Goal: Task Accomplishment & Management: Use online tool/utility

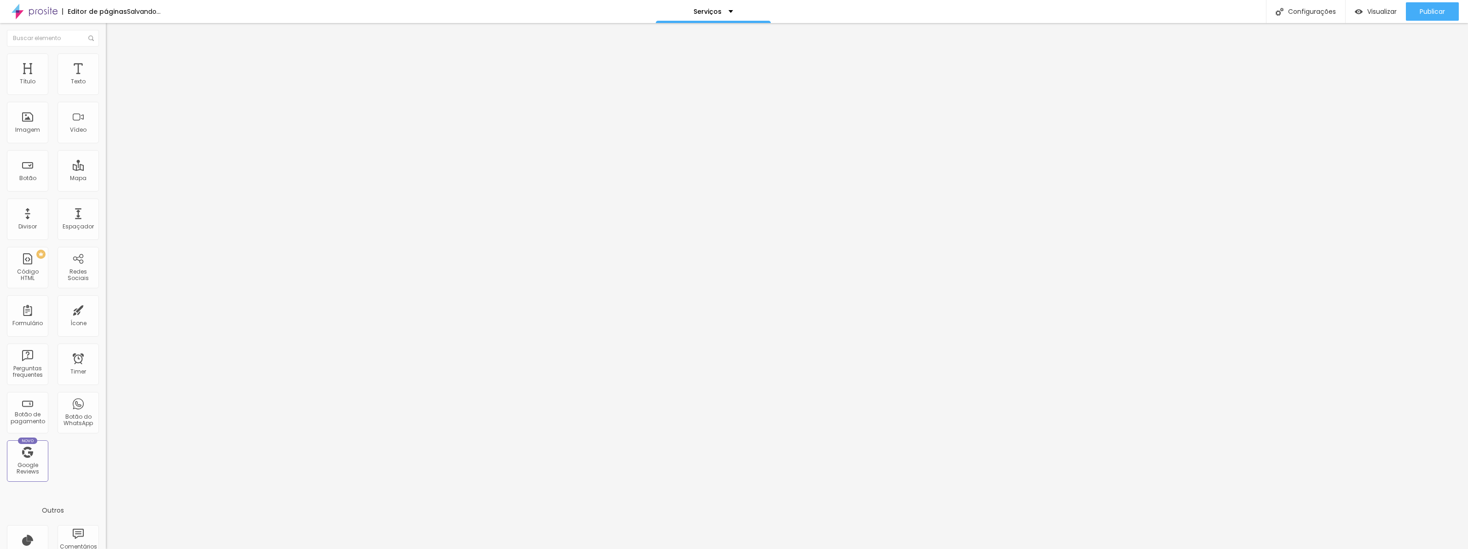
click at [106, 189] on input "[URL][DOMAIN_NAME]" at bounding box center [161, 184] width 110 height 9
drag, startPoint x: 10, startPoint y: 246, endPoint x: 46, endPoint y: 249, distance: 36.5
click at [106, 189] on input "[URL][DOMAIN_NAME]" at bounding box center [161, 184] width 110 height 9
paste input "text"
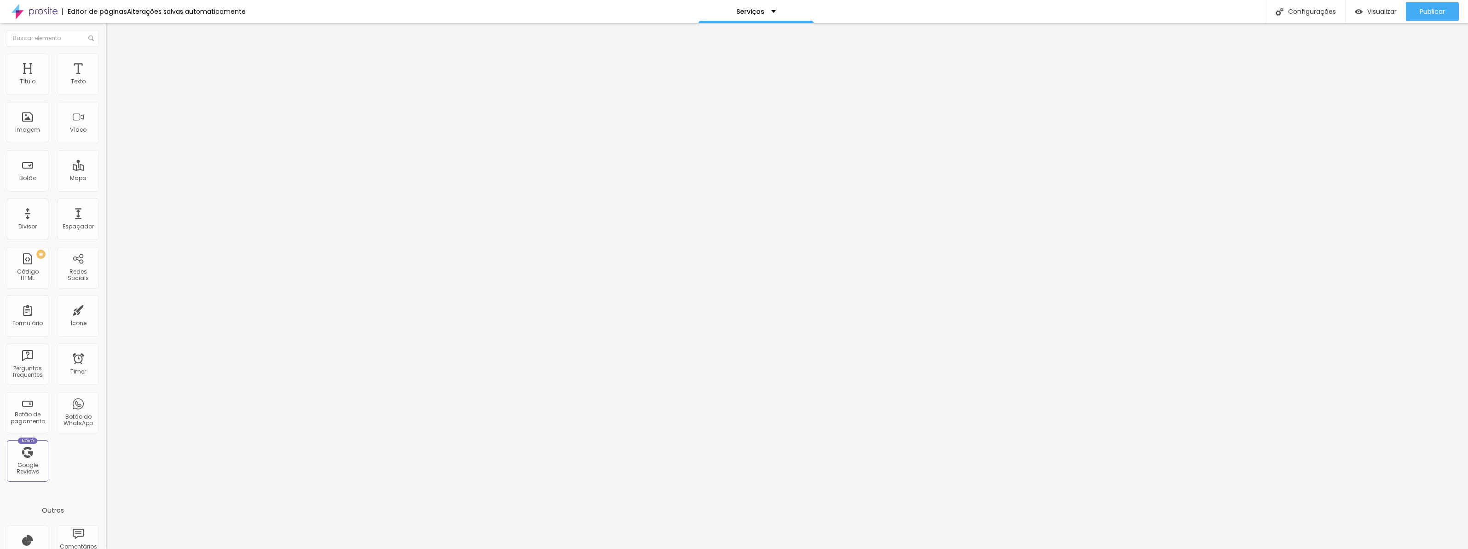
scroll to position [0, 0]
drag, startPoint x: 49, startPoint y: 245, endPoint x: -16, endPoint y: 249, distance: 65.5
click at [0, 249] on html "Editor de páginas Alterações salvas automaticamente Serviços Configurações Conf…" at bounding box center [734, 274] width 1468 height 549
click at [106, 189] on input "[DOMAIN_NAME][URL]" at bounding box center [161, 184] width 110 height 9
drag, startPoint x: 91, startPoint y: 247, endPoint x: -21, endPoint y: 249, distance: 111.4
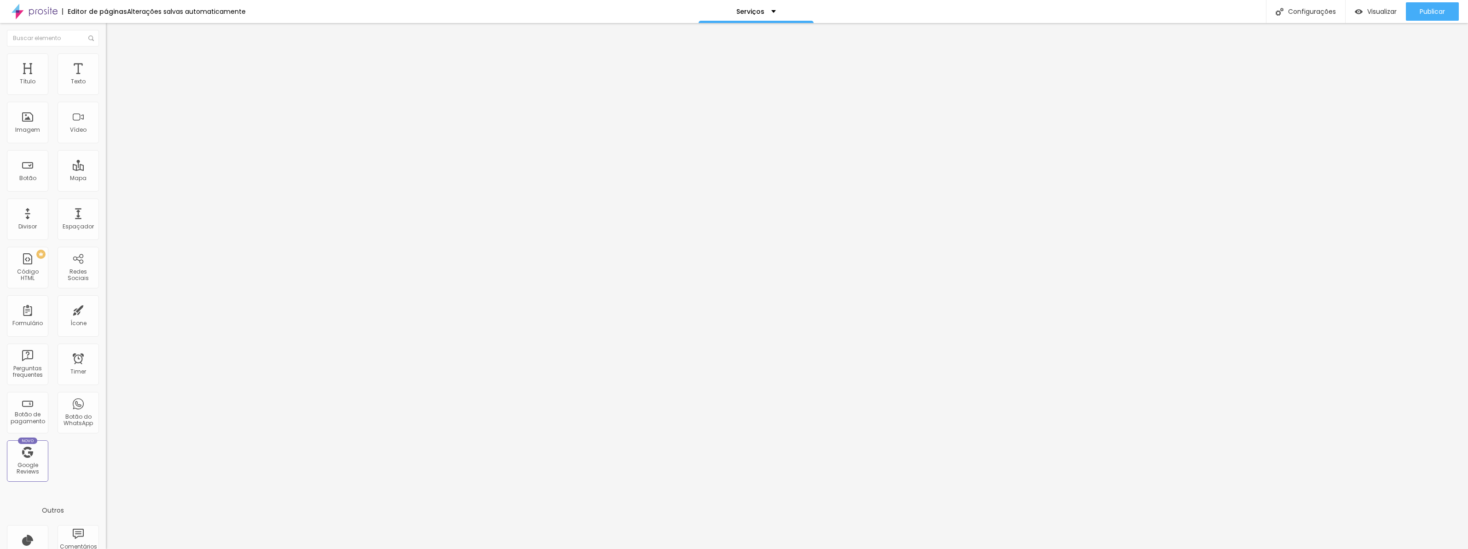
click at [0, 249] on html "Editor de páginas Alterações salvas automaticamente Serviços Configurações Conf…" at bounding box center [734, 274] width 1468 height 549
drag, startPoint x: 26, startPoint y: 245, endPoint x: -7, endPoint y: 245, distance: 33.1
click at [0, 245] on html "Editor de páginas Alterações salvas automaticamente Serviços Configurações Conf…" at bounding box center [734, 274] width 1468 height 549
paste input "[DOMAIN_NAME]"
click at [106, 189] on input "[DOMAIN_NAME][URL]" at bounding box center [161, 184] width 110 height 9
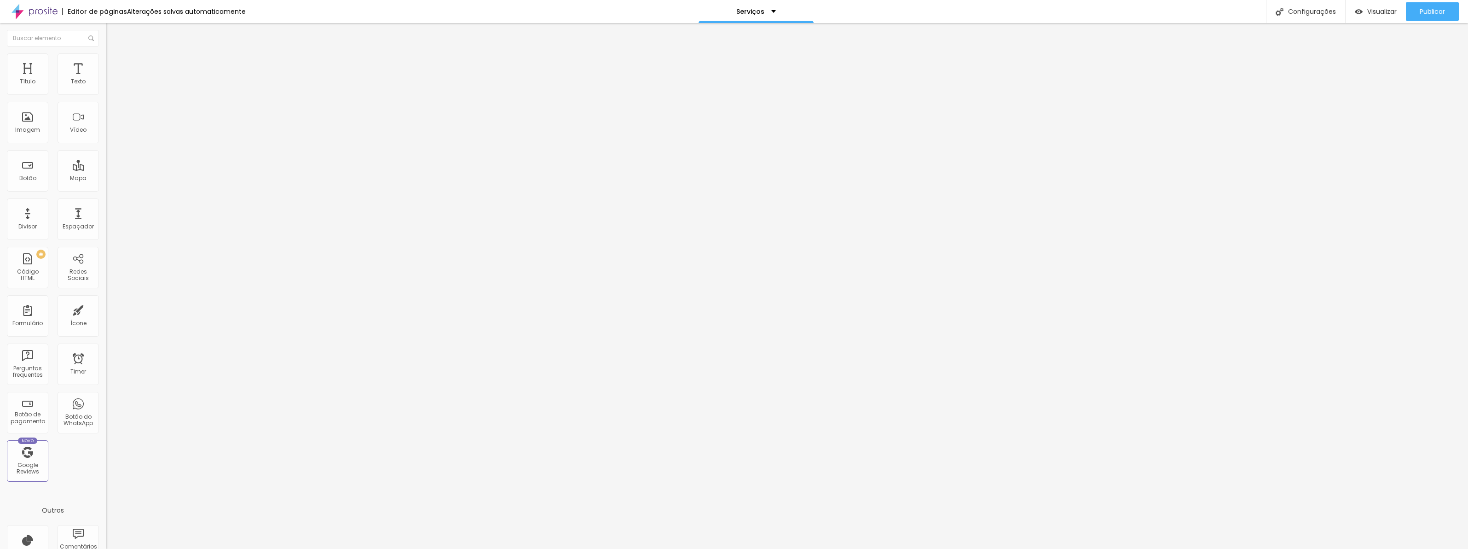
drag, startPoint x: 87, startPoint y: 248, endPoint x: -36, endPoint y: 249, distance: 122.4
click at [0, 249] on html "Editor de páginas Alterações salvas automaticamente Serviços Configurações Conf…" at bounding box center [734, 274] width 1468 height 549
drag, startPoint x: 31, startPoint y: 249, endPoint x: -27, endPoint y: 249, distance: 58.5
click at [0, 249] on html "Editor de páginas Salvando... Serviços Configurações Configurações da página Cl…" at bounding box center [734, 274] width 1468 height 549
paste input "[URL][DOMAIN_NAME]"
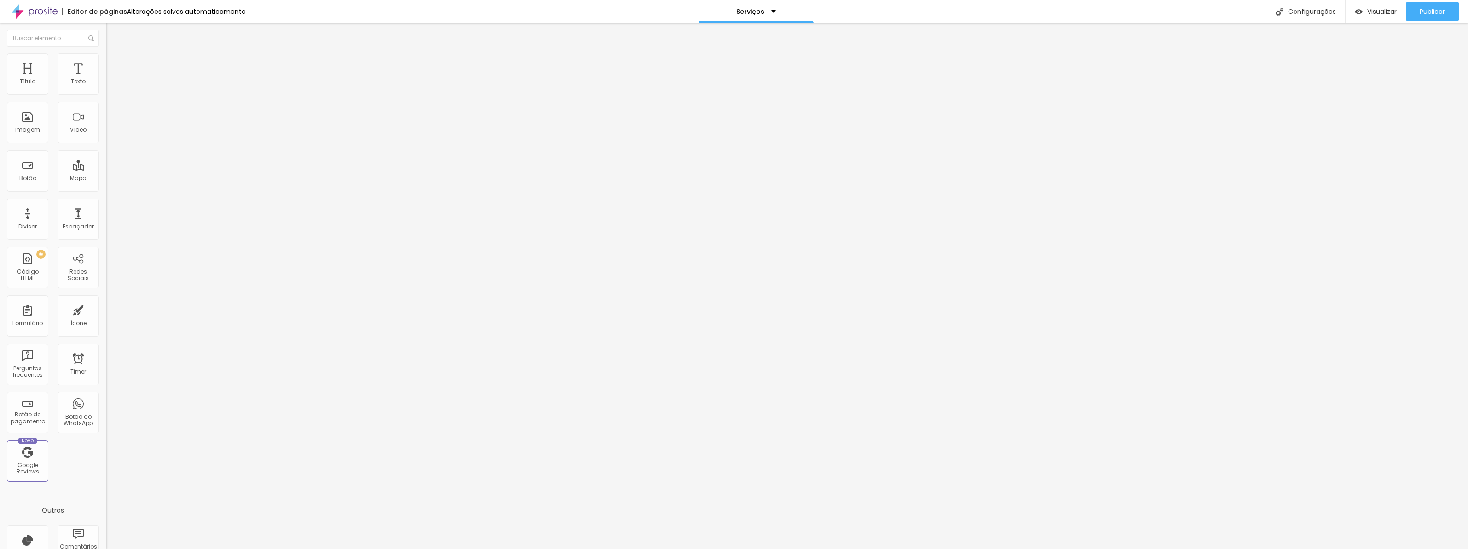
scroll to position [0, 81]
click at [106, 189] on input "[URL][DOMAIN_NAME]" at bounding box center [161, 184] width 110 height 9
type input "[URL][DOMAIN_NAME]"
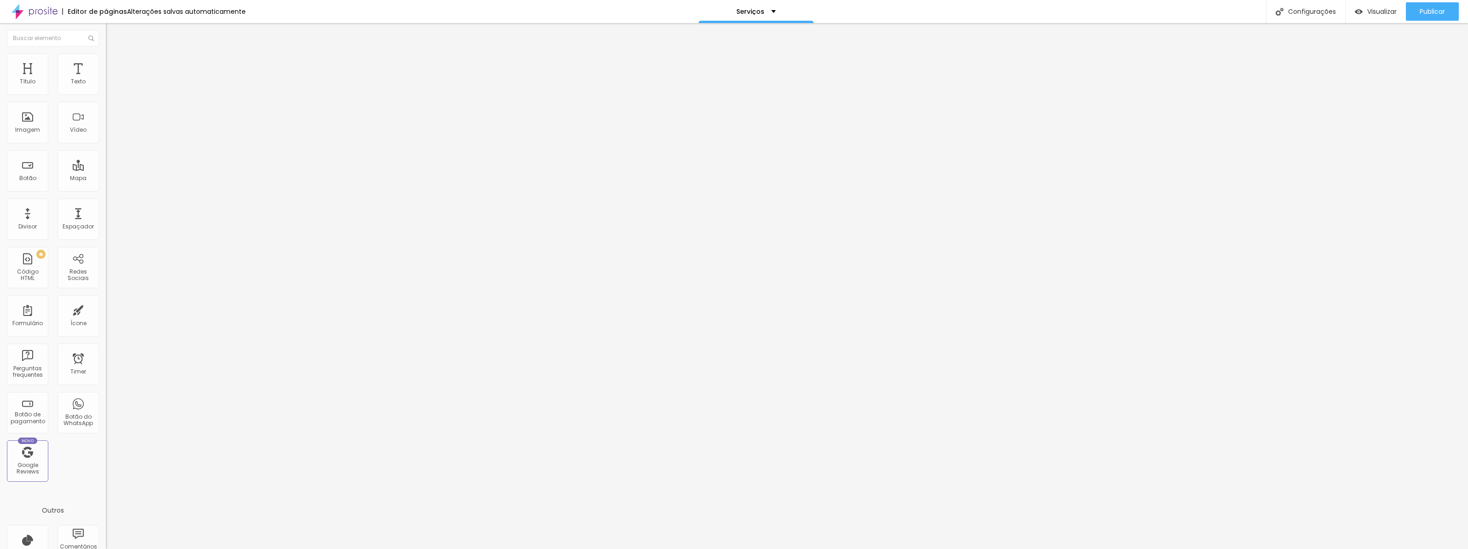
scroll to position [0, 0]
click at [106, 189] on input "[URL][DOMAIN_NAME]" at bounding box center [161, 184] width 110 height 9
drag, startPoint x: 11, startPoint y: 187, endPoint x: 46, endPoint y: 185, distance: 36.0
click at [106, 185] on input "[URL][DOMAIN_NAME]" at bounding box center [161, 184] width 110 height 9
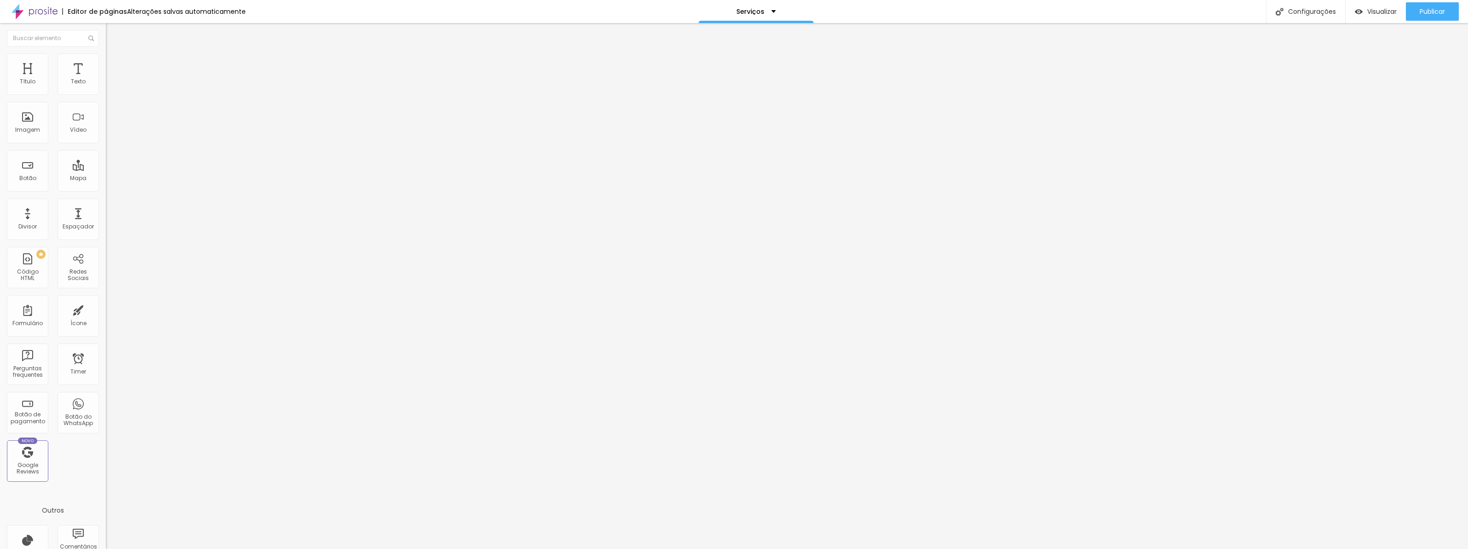
paste input "estudiomichellebrie"
type input "[URL][DOMAIN_NAME]"
click at [106, 189] on input "[URL][DOMAIN_NAME]" at bounding box center [161, 184] width 110 height 9
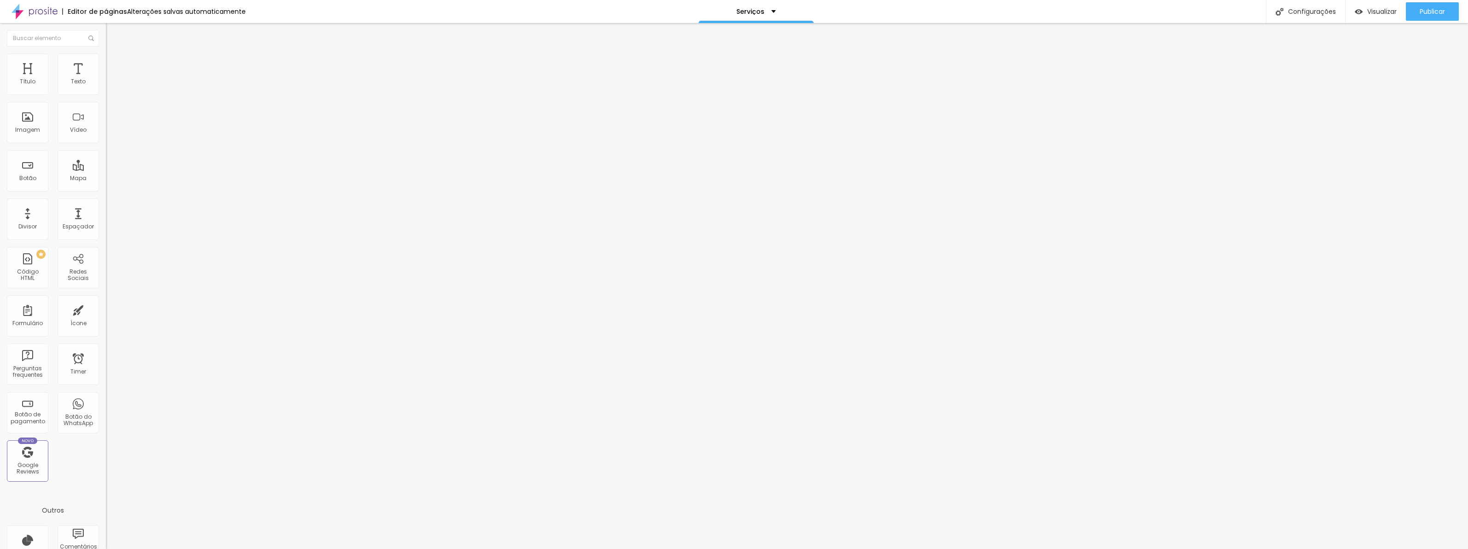
scroll to position [0, 83]
drag, startPoint x: 12, startPoint y: 246, endPoint x: 49, endPoint y: 241, distance: 37.2
click at [106, 189] on input "[URL][DOMAIN_NAME]" at bounding box center [161, 184] width 110 height 9
paste input "estudiomichellebrie"
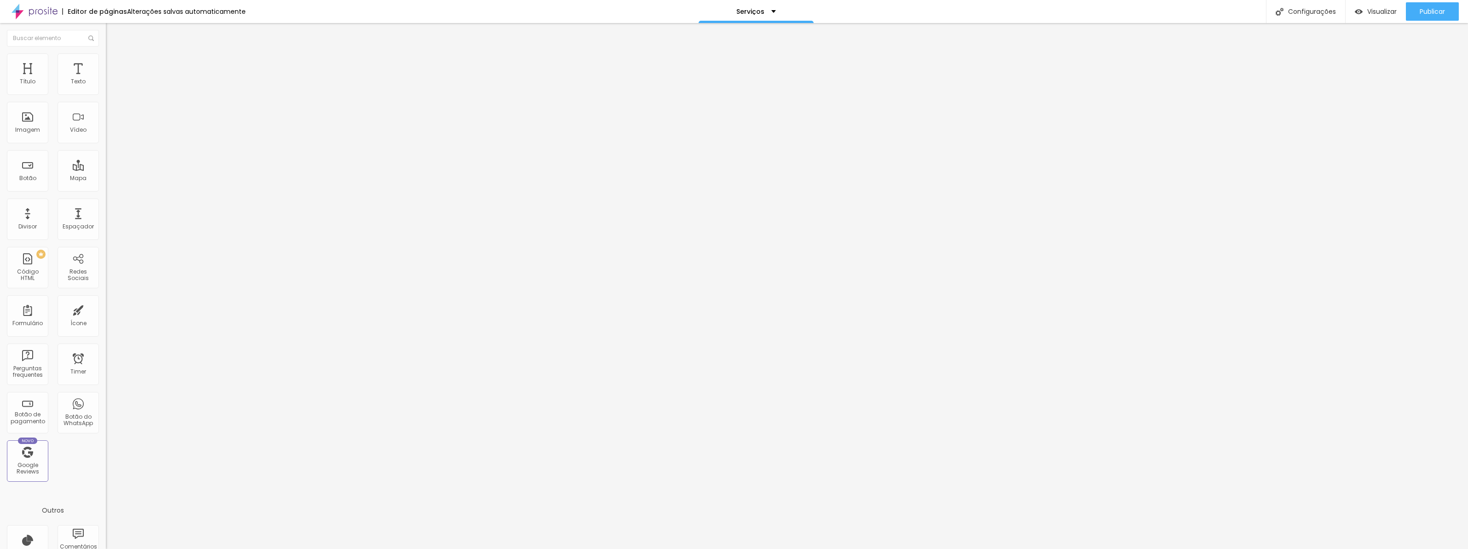
type input "[URL][DOMAIN_NAME]"
click at [106, 190] on input "[URL][DOMAIN_NAME]" at bounding box center [161, 184] width 110 height 9
drag, startPoint x: 12, startPoint y: 190, endPoint x: 49, endPoint y: 187, distance: 36.9
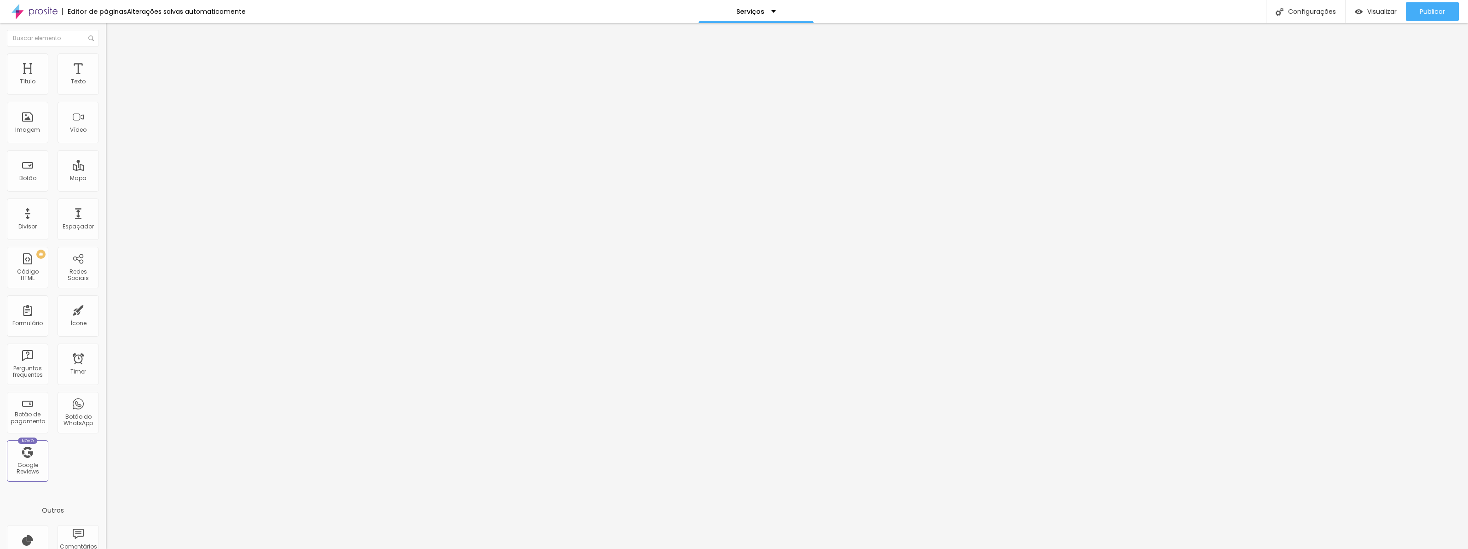
click at [106, 187] on input "[URL][DOMAIN_NAME]" at bounding box center [161, 184] width 110 height 9
paste input "estudiomichellebrie"
type input "[URL][DOMAIN_NAME]"
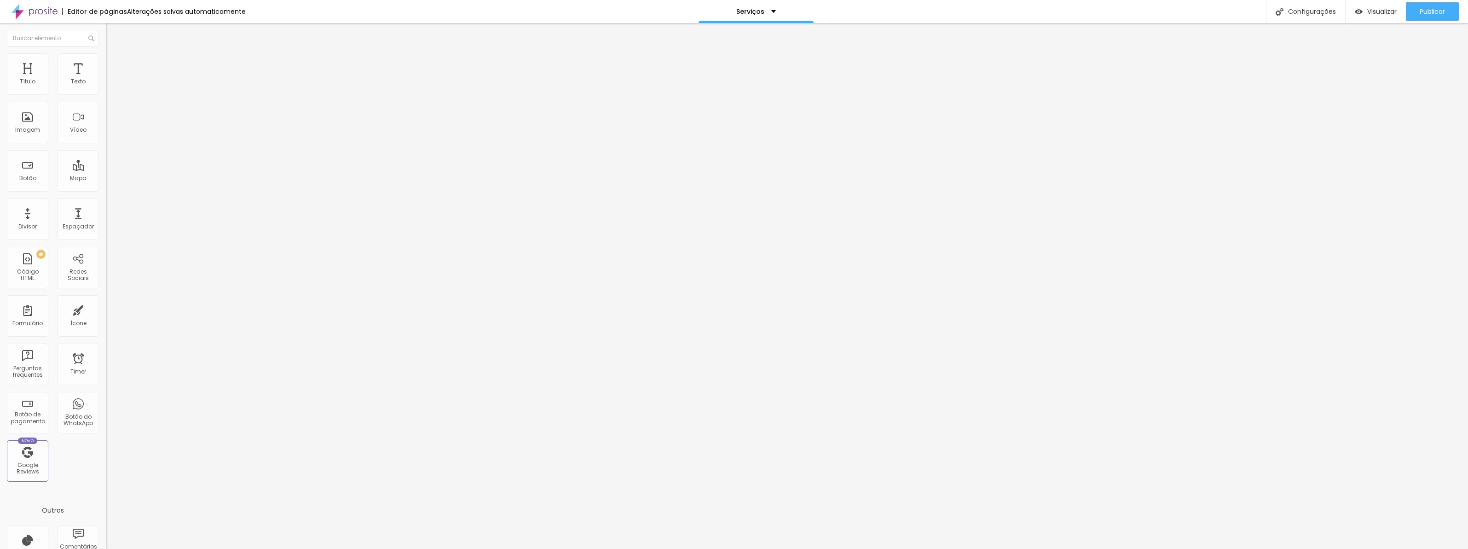
click at [106, 189] on input "[URL][DOMAIN_NAME]" at bounding box center [161, 184] width 110 height 9
drag, startPoint x: 12, startPoint y: 249, endPoint x: 24, endPoint y: 252, distance: 12.4
click at [106, 189] on input "[URL][DOMAIN_NAME]" at bounding box center [161, 184] width 110 height 9
paste input "estudiomichellebrie"
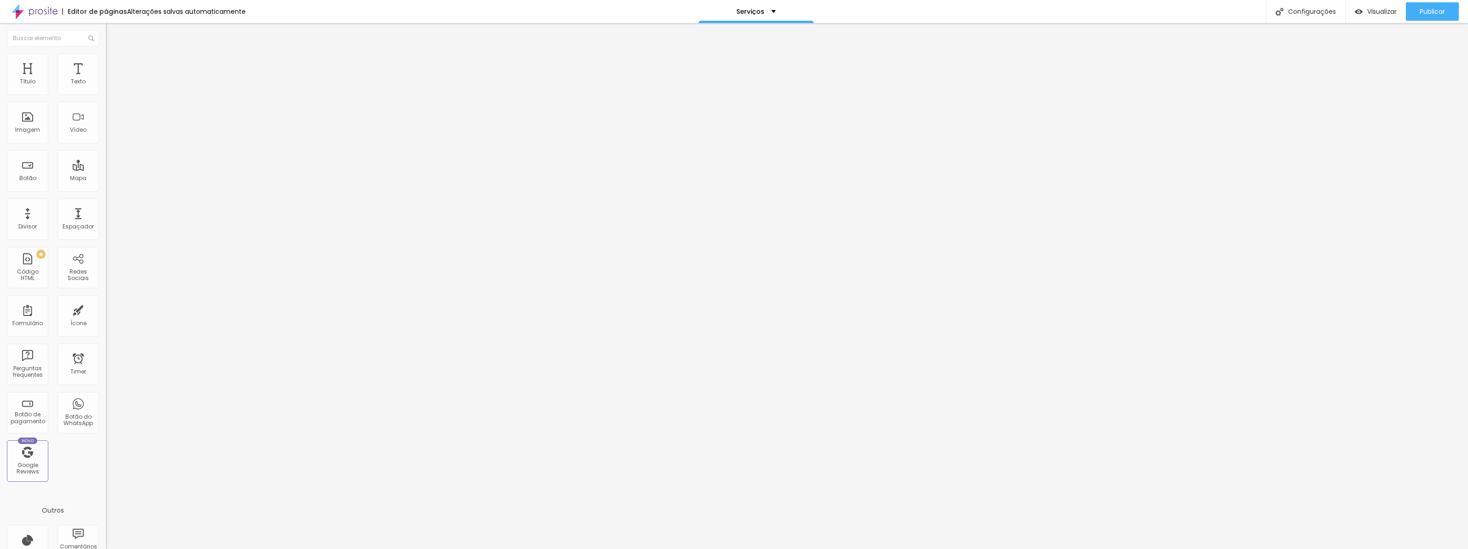
scroll to position [0, 100]
type input "[URL][DOMAIN_NAME]"
drag, startPoint x: 11, startPoint y: 189, endPoint x: 26, endPoint y: 199, distance: 18.5
click at [106, 197] on div "URL [URL][DOMAIN_NAME]" at bounding box center [159, 186] width 106 height 23
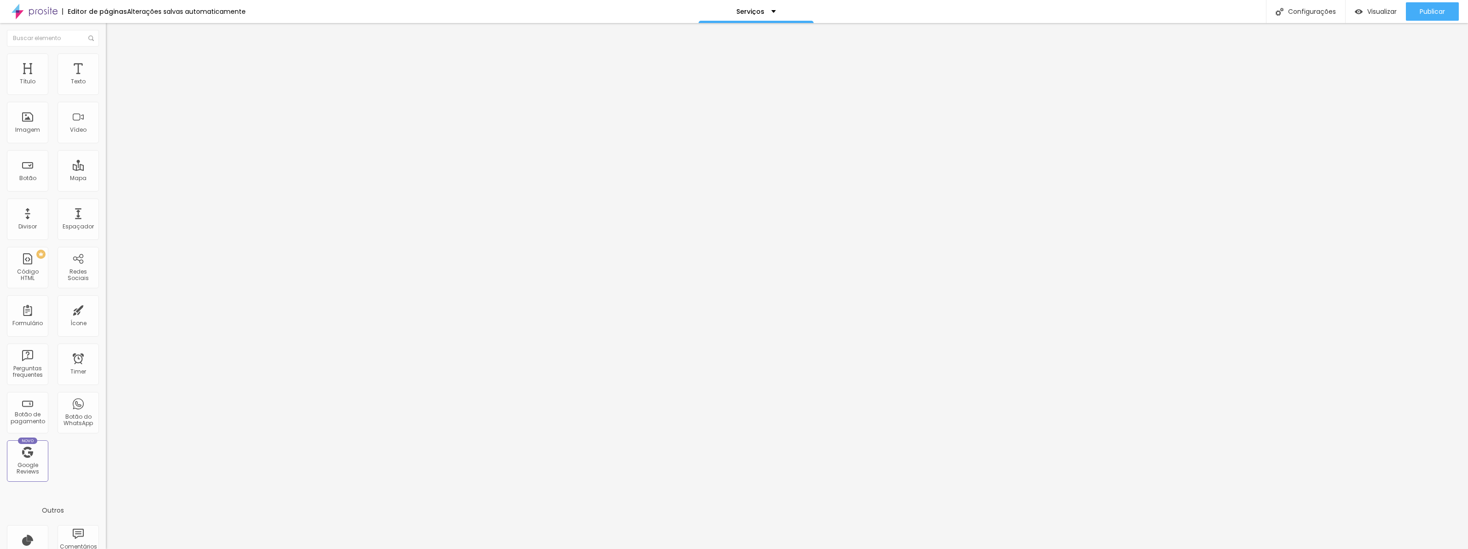
paste input "estudiomichellebrie"
type input "[URL][DOMAIN_NAME]"
click at [1422, 8] on span "Publicar" at bounding box center [1432, 11] width 25 height 7
